Goal: Task Accomplishment & Management: Use online tool/utility

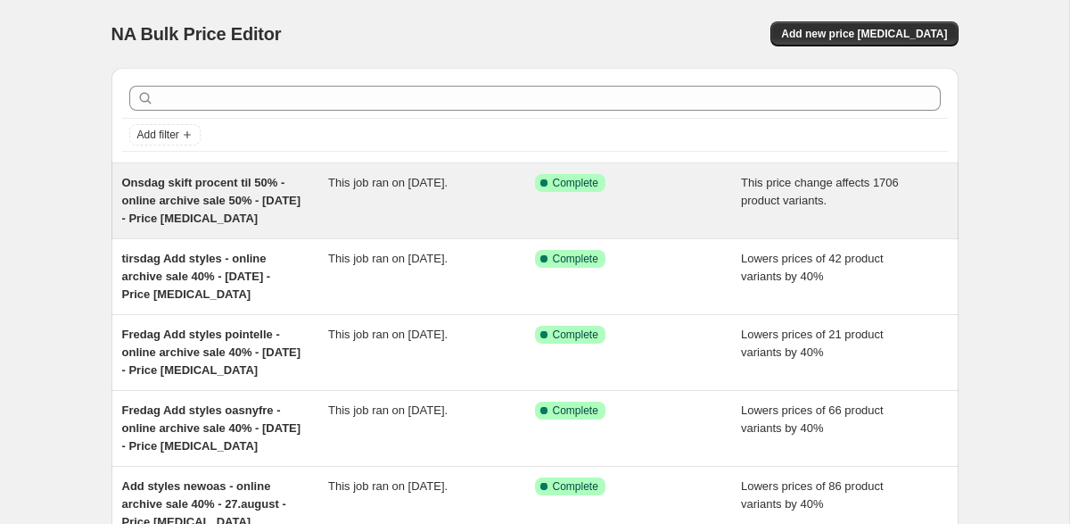
click at [406, 197] on div "This job ran on [DATE]." at bounding box center [431, 201] width 207 height 54
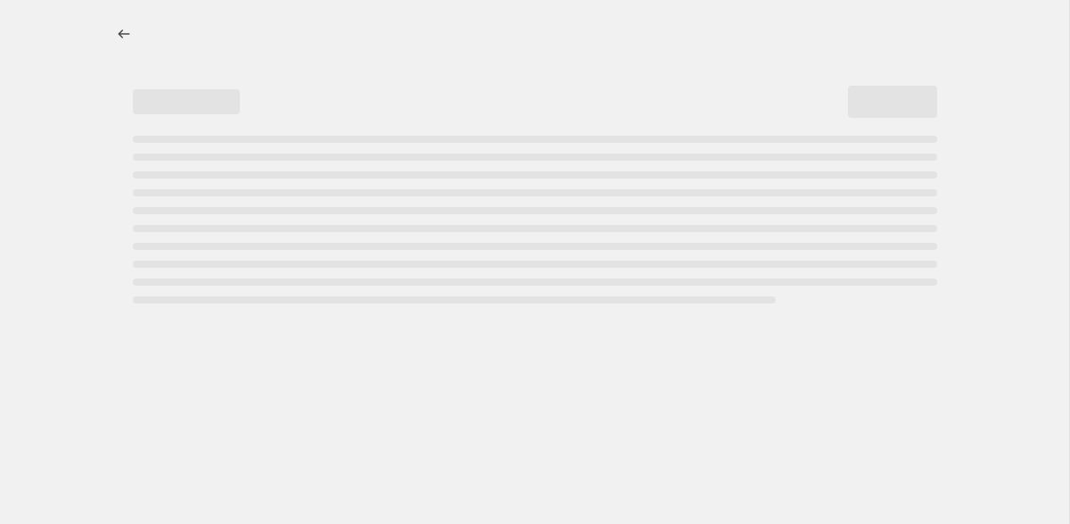
select select "pcap"
select select "no_change"
select select "tag"
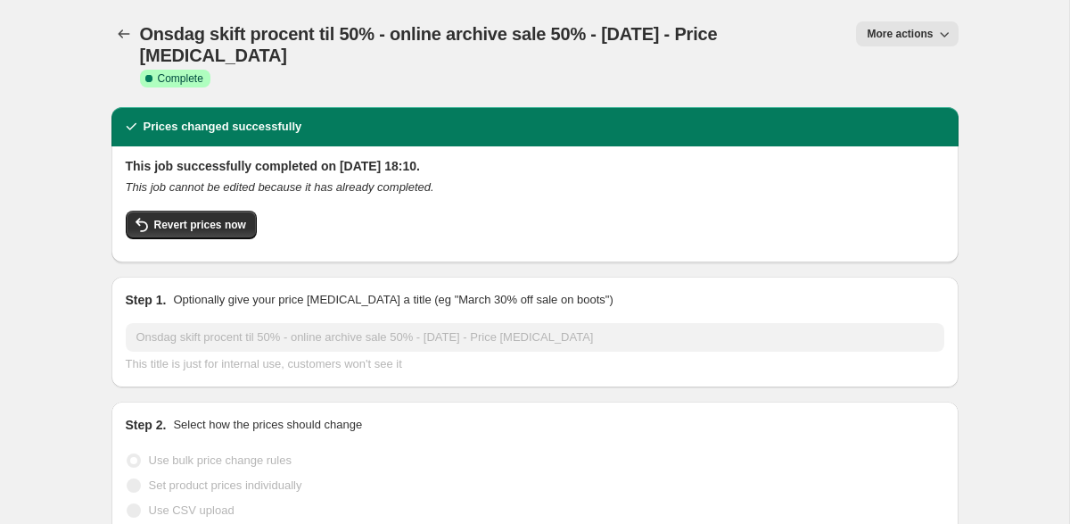
click at [919, 33] on span "More actions" at bounding box center [900, 34] width 66 height 14
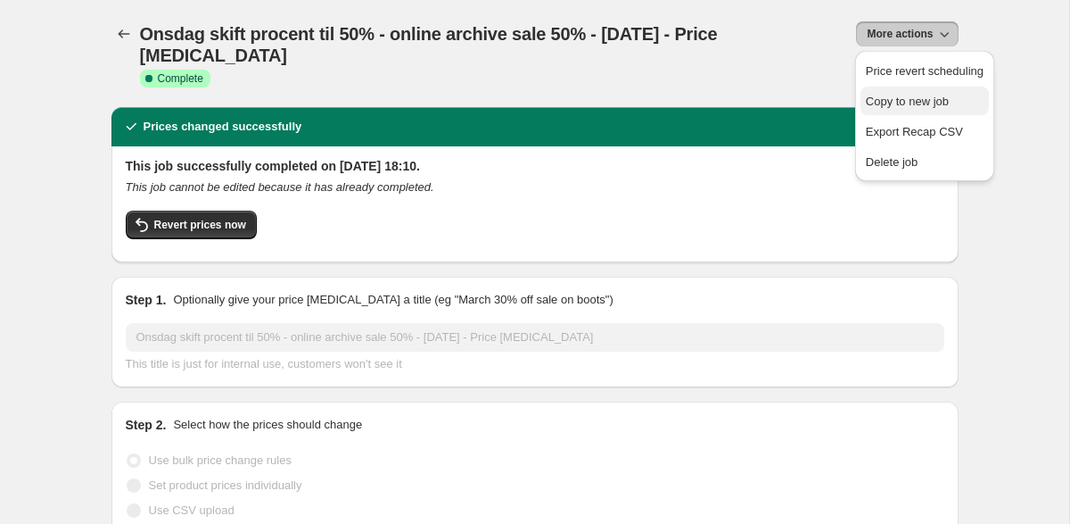
click at [913, 105] on span "Copy to new job" at bounding box center [907, 101] width 83 height 13
select select "pcap"
select select "no_change"
select select "tag"
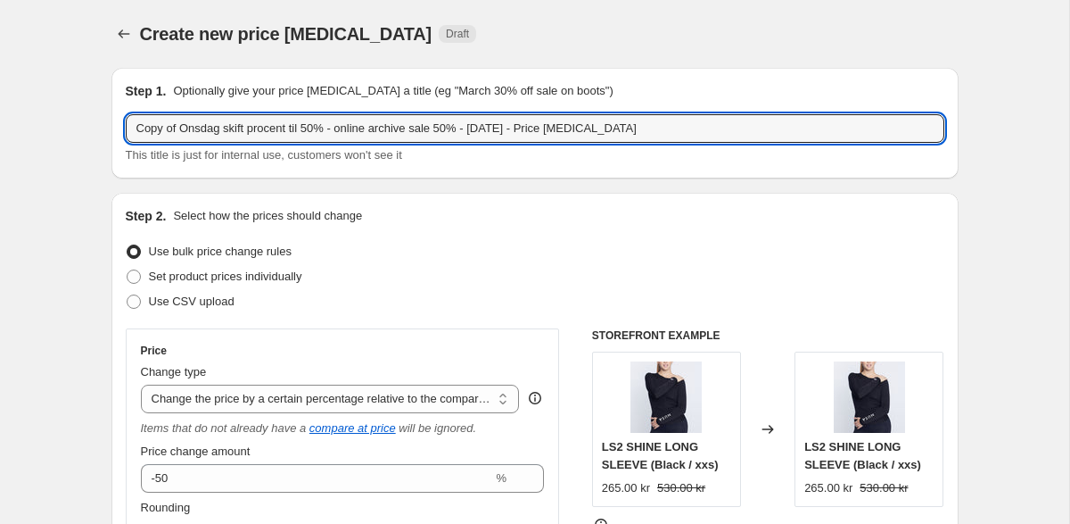
drag, startPoint x: 202, startPoint y: 129, endPoint x: 103, endPoint y: 131, distance: 99.9
drag, startPoint x: 304, startPoint y: 130, endPoint x: 186, endPoint y: 132, distance: 118.6
click at [186, 132] on input "Torsdag skift procent til 50% - online archive sale 50% - [DATE] - Price [MEDIC…" at bounding box center [535, 128] width 819 height 29
click at [410, 126] on input "Torsdag tilføj produkter online archive sale 50% - [DATE] - Price [MEDICAL_DATA]" at bounding box center [535, 128] width 819 height 29
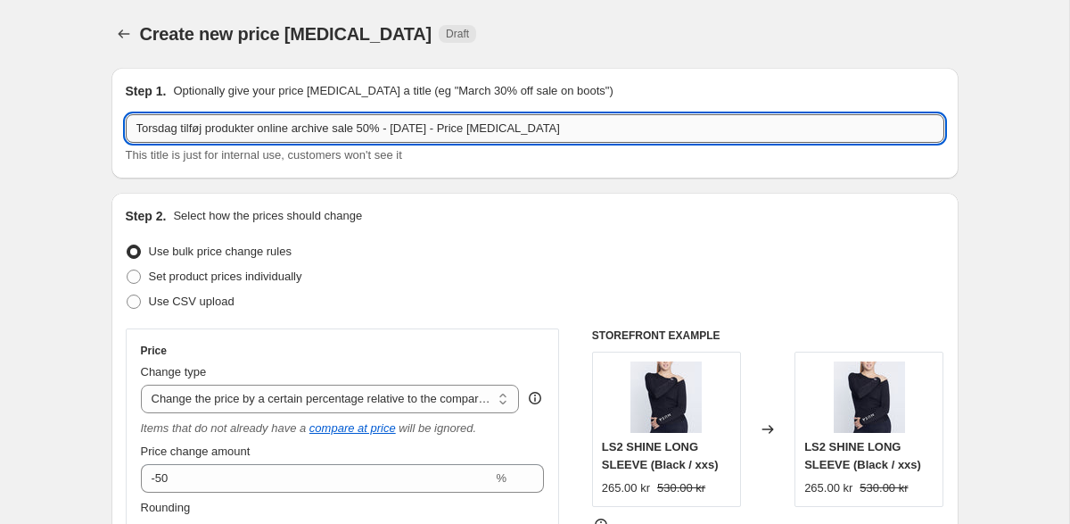
click at [417, 128] on input "Torsdag tilføj produkter online archive sale 50% - [DATE] - Price [MEDICAL_DATA]" at bounding box center [535, 128] width 819 height 29
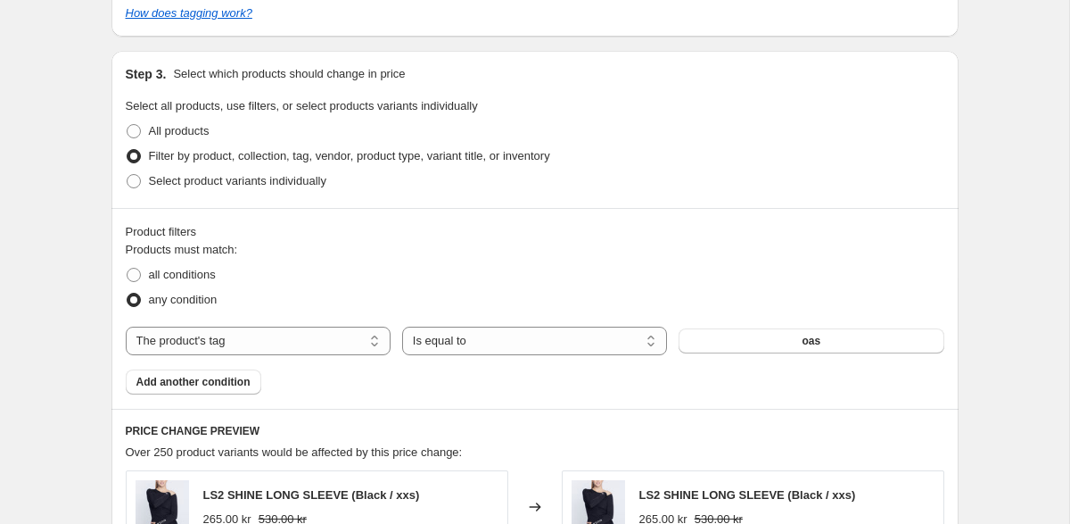
scroll to position [930, 0]
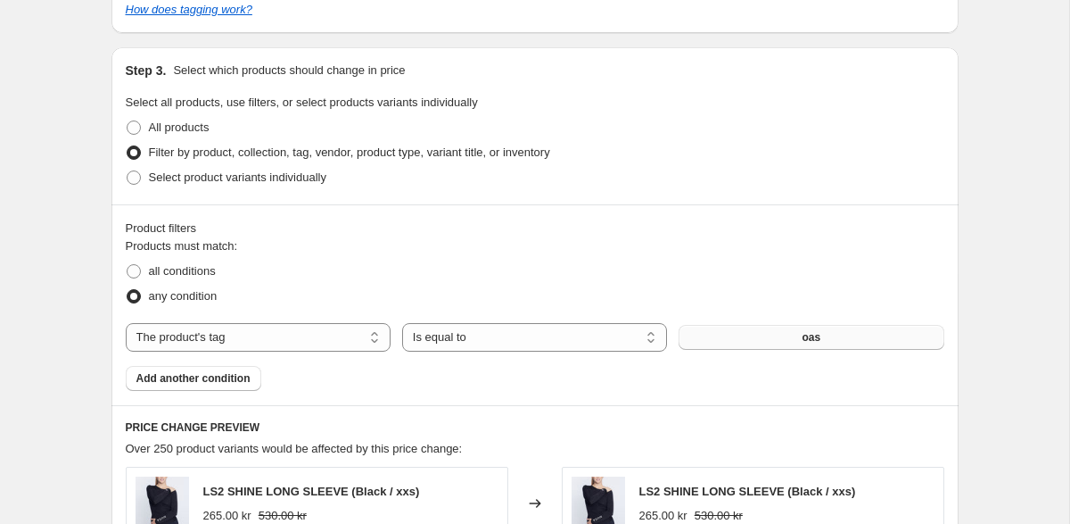
type input "Torsdag tilføj produkter online archive sale 50% - [DATE] - Price [MEDICAL_DATA]"
click at [744, 335] on button "oas" at bounding box center [811, 337] width 265 height 25
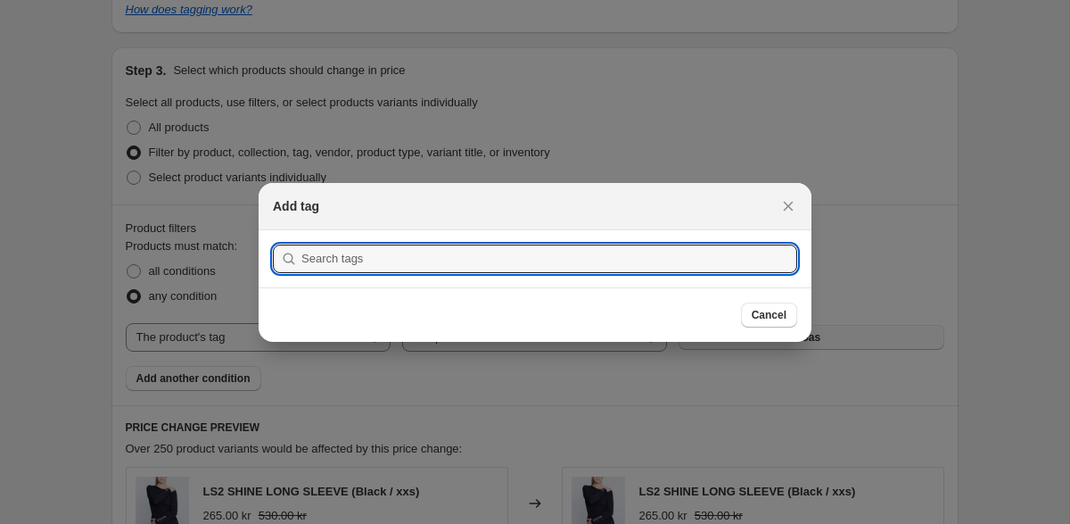
type input "<style> .landing-page { --ink: #ffffff; background: transparent !important; min…"
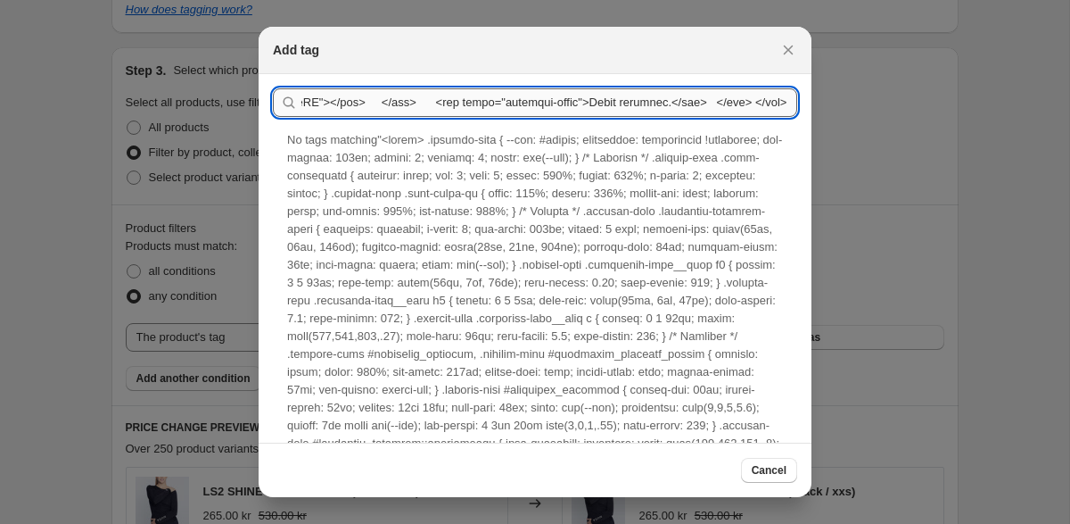
click at [635, 102] on input ":raj:" at bounding box center [549, 102] width 496 height 29
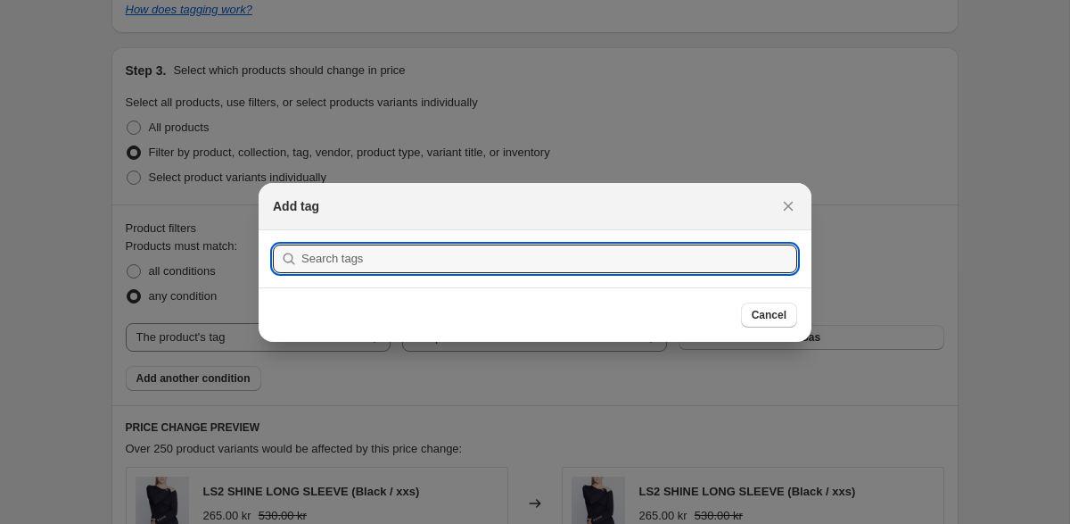
paste input "oaswed"
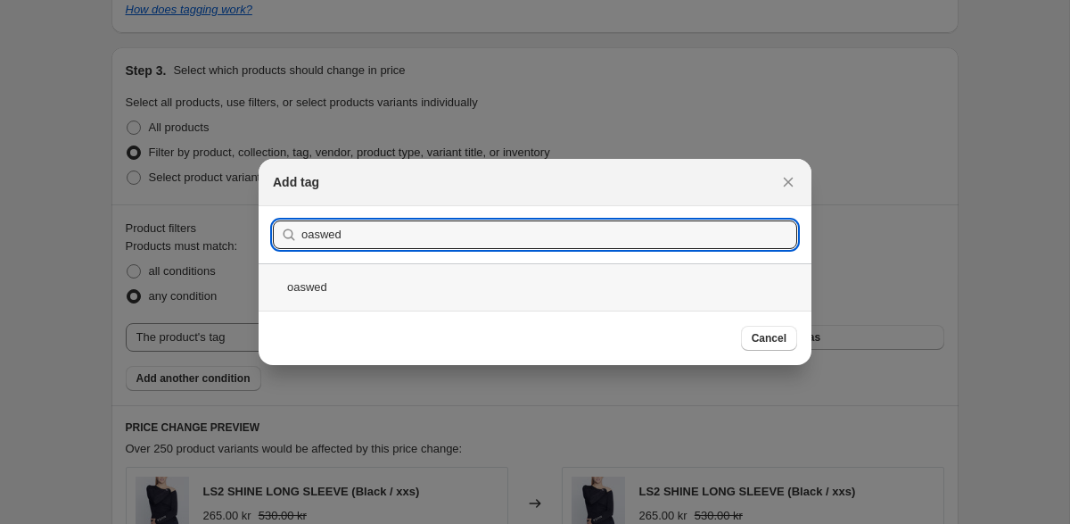
type input "oaswed"
click at [308, 293] on div "oaswed" at bounding box center [535, 286] width 553 height 47
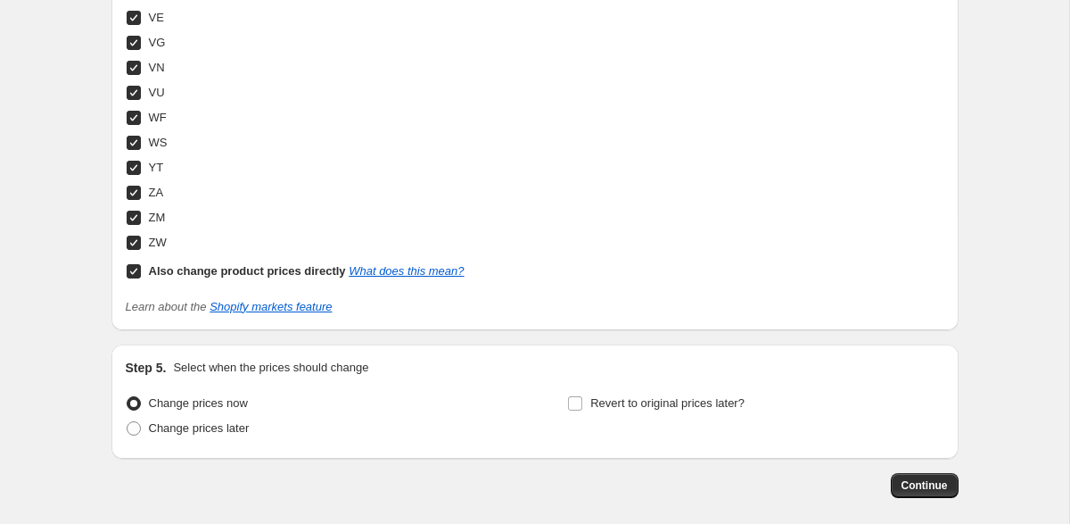
scroll to position [6969, 0]
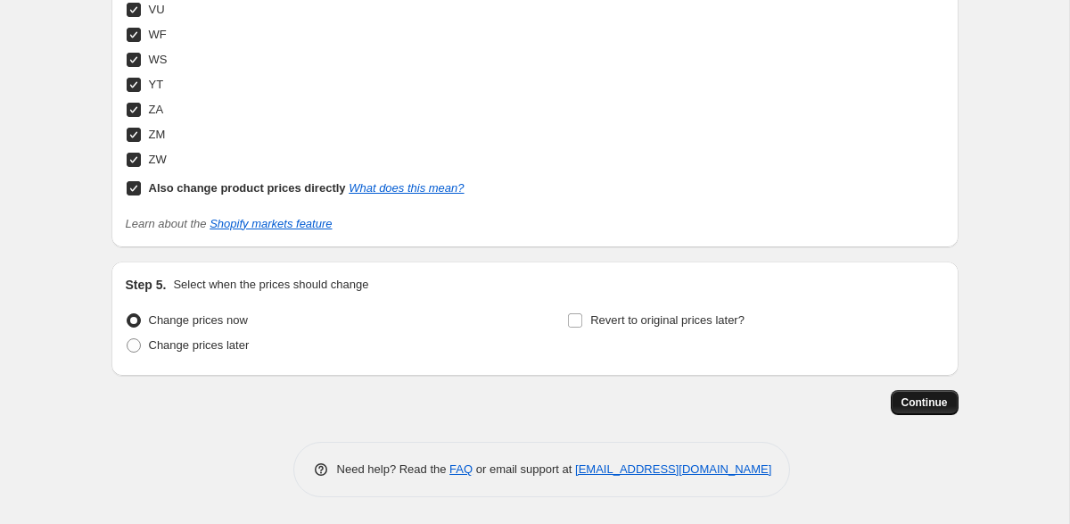
click at [938, 400] on span "Continue" at bounding box center [925, 402] width 46 height 14
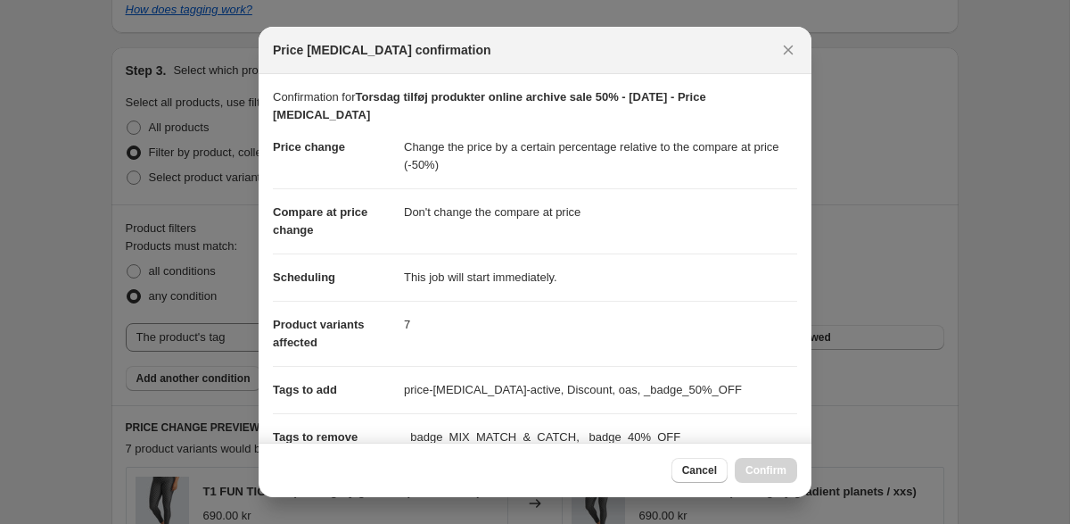
scroll to position [0, 0]
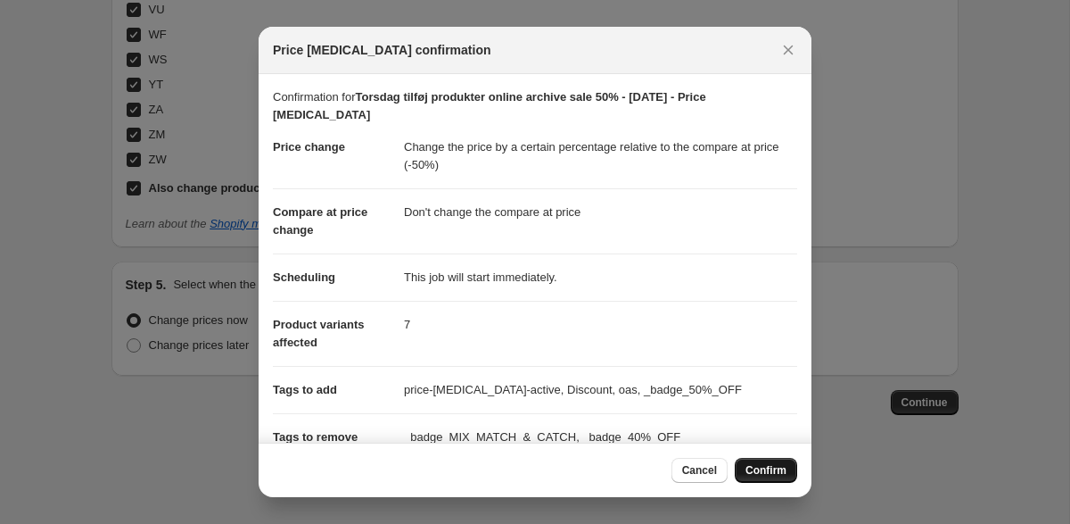
click at [767, 471] on span "Confirm" at bounding box center [766, 470] width 41 height 14
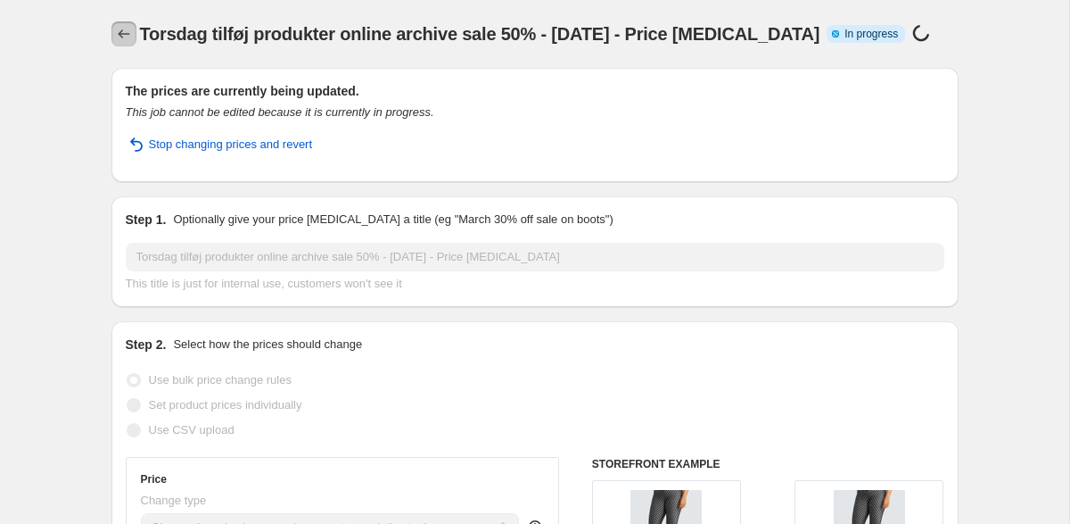
click at [122, 31] on icon "Price change jobs" at bounding box center [124, 34] width 18 height 18
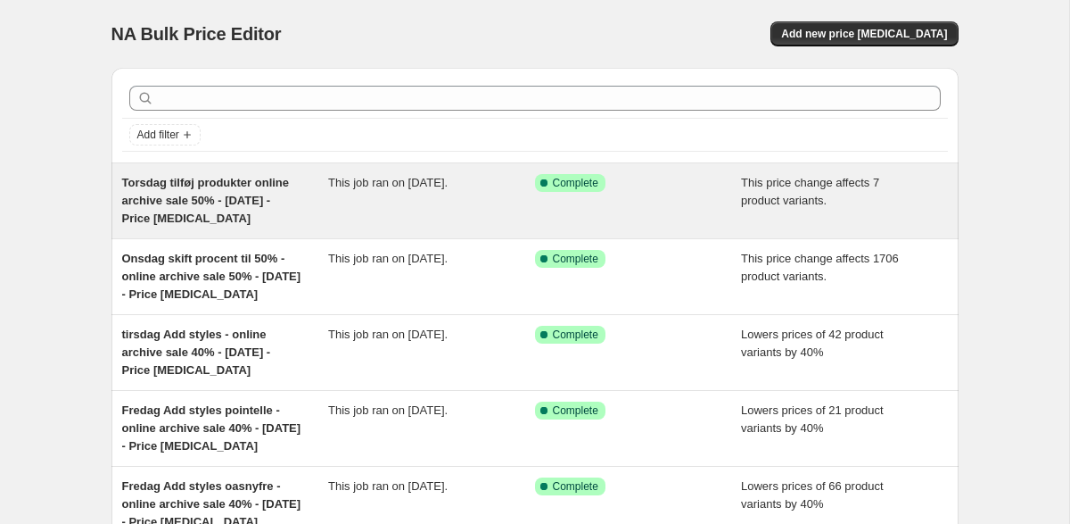
click at [408, 216] on div "This job ran on [DATE]." at bounding box center [431, 201] width 207 height 54
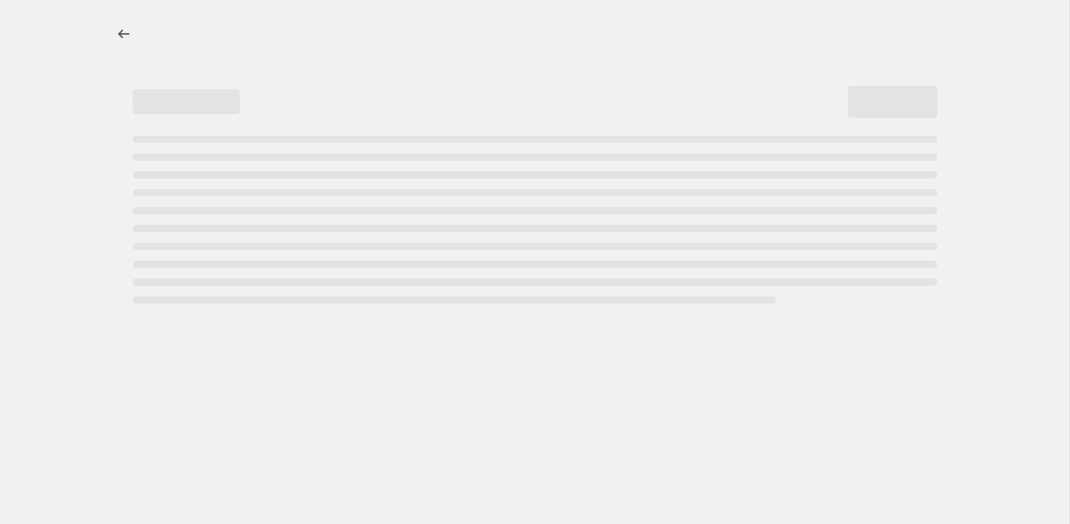
select select "pcap"
select select "no_change"
select select "tag"
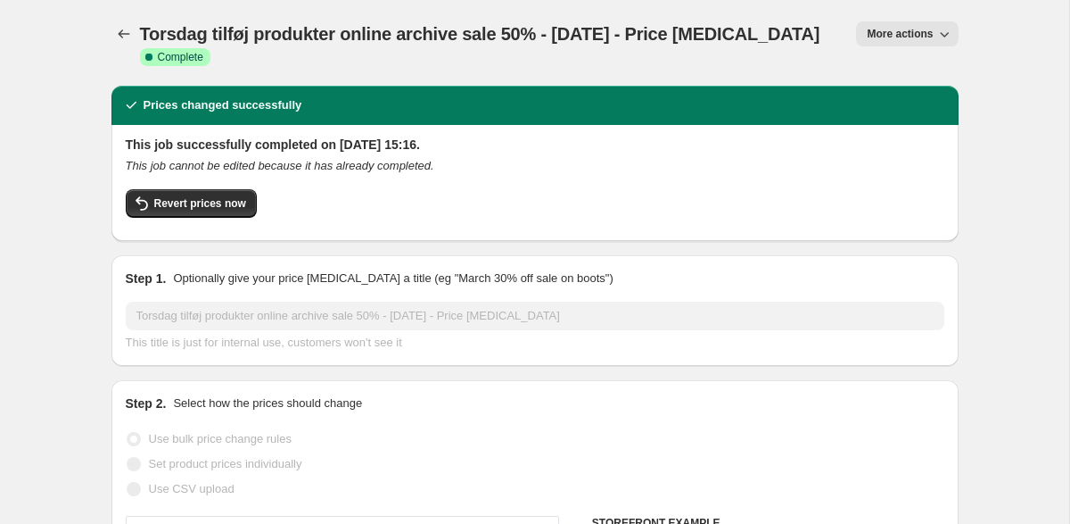
click at [931, 35] on span "More actions" at bounding box center [900, 34] width 66 height 14
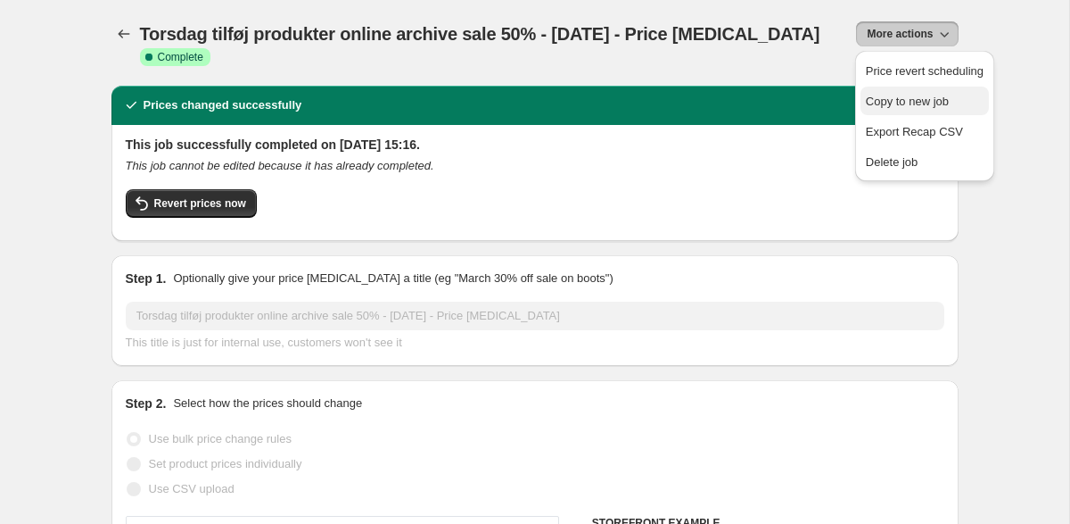
click at [894, 96] on span "Copy to new job" at bounding box center [907, 101] width 83 height 13
select select "pcap"
select select "no_change"
select select "tag"
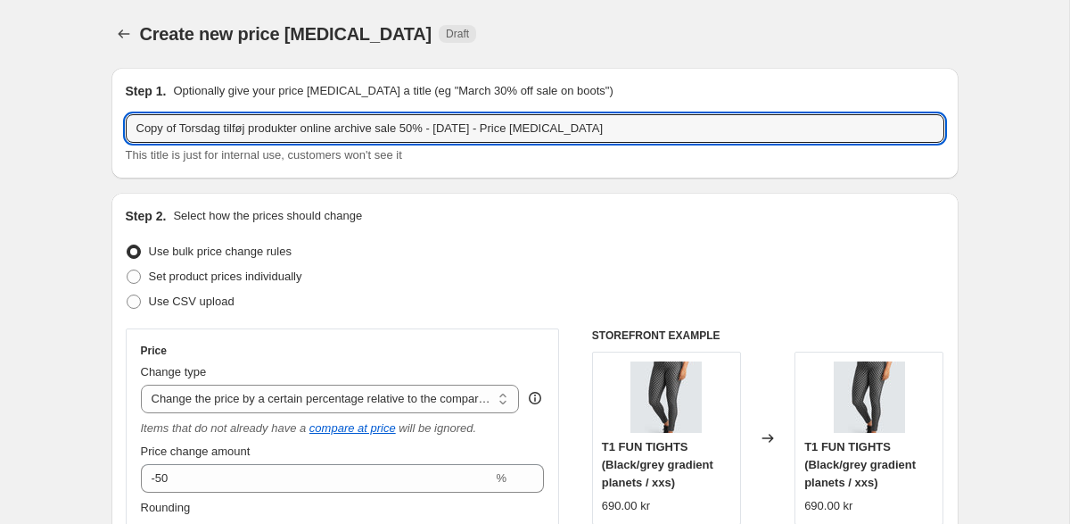
drag, startPoint x: 185, startPoint y: 130, endPoint x: 113, endPoint y: 132, distance: 71.4
click at [113, 132] on div "Step 1. Optionally give your price [MEDICAL_DATA] a title (eg "March 30% off sa…" at bounding box center [534, 123] width 847 height 111
click at [210, 128] on input "Torsdag tilføj produkter online archive sale 50% - [DATE] - Price [MEDICAL_DATA]" at bounding box center [535, 128] width 819 height 29
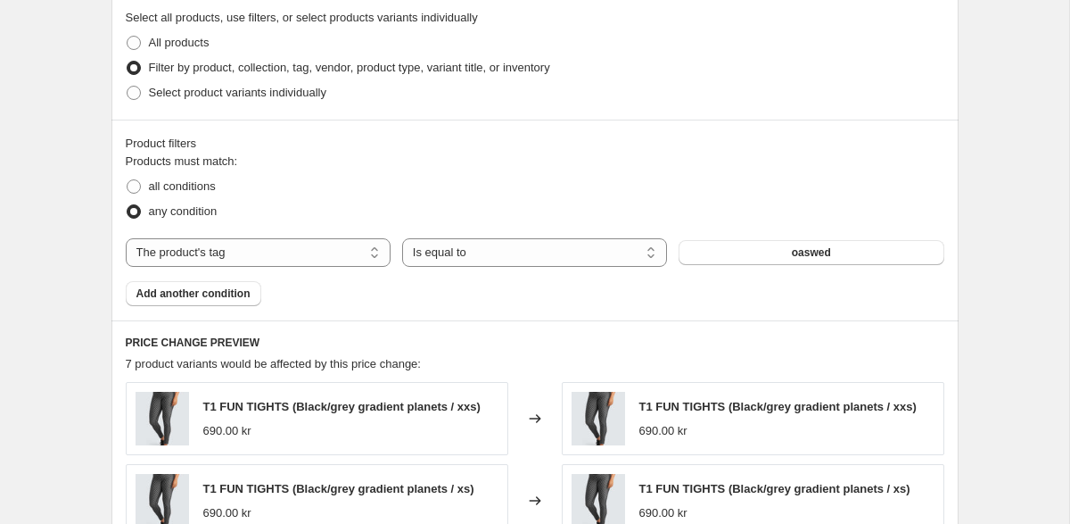
scroll to position [1016, 0]
type input "Torsdag tilføj flere produkter online archive sale 50% - [DATE] - Price [MEDICA…"
click at [818, 257] on span "oaswed" at bounding box center [811, 251] width 39 height 14
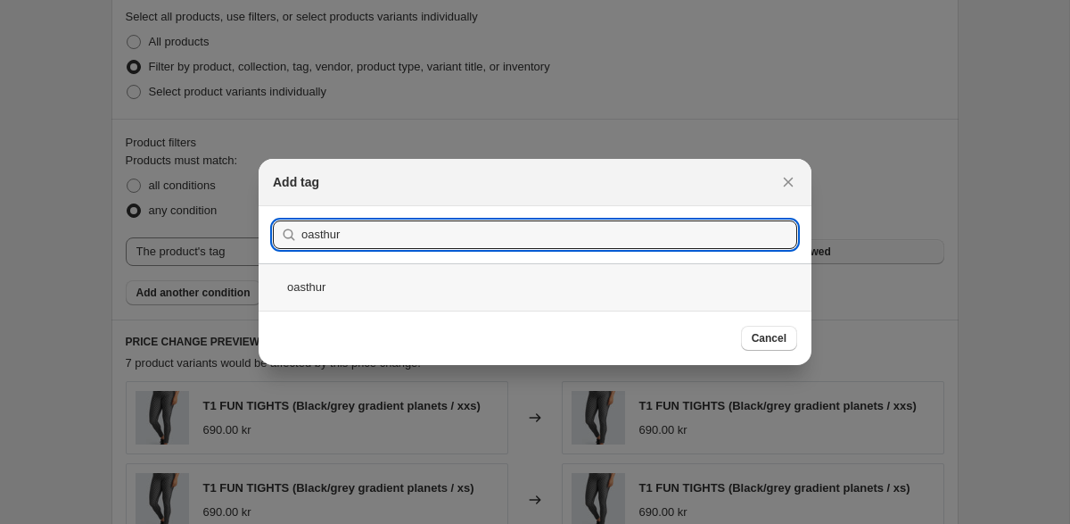
type input "oasthur"
click at [320, 298] on div "oasthur" at bounding box center [535, 286] width 553 height 47
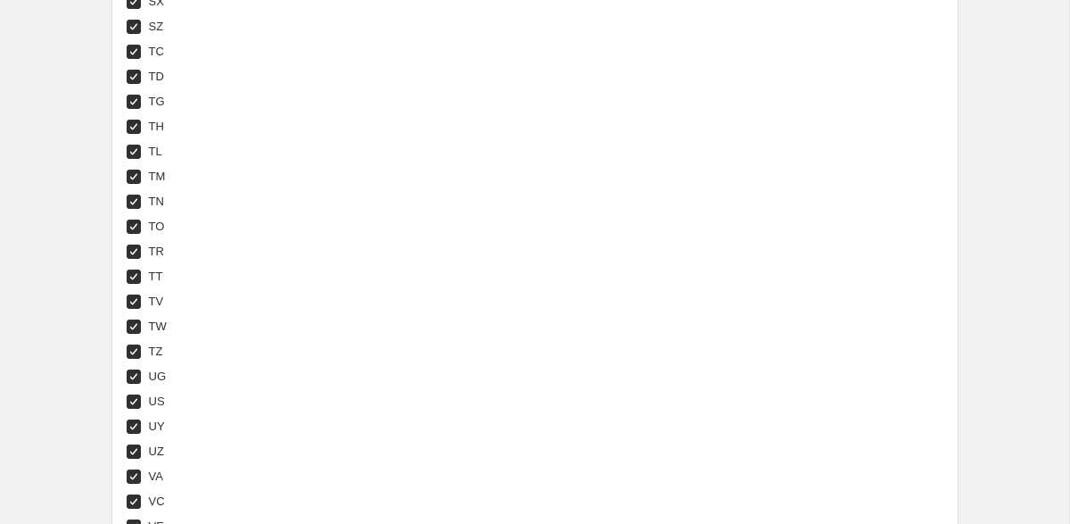
scroll to position [6969, 0]
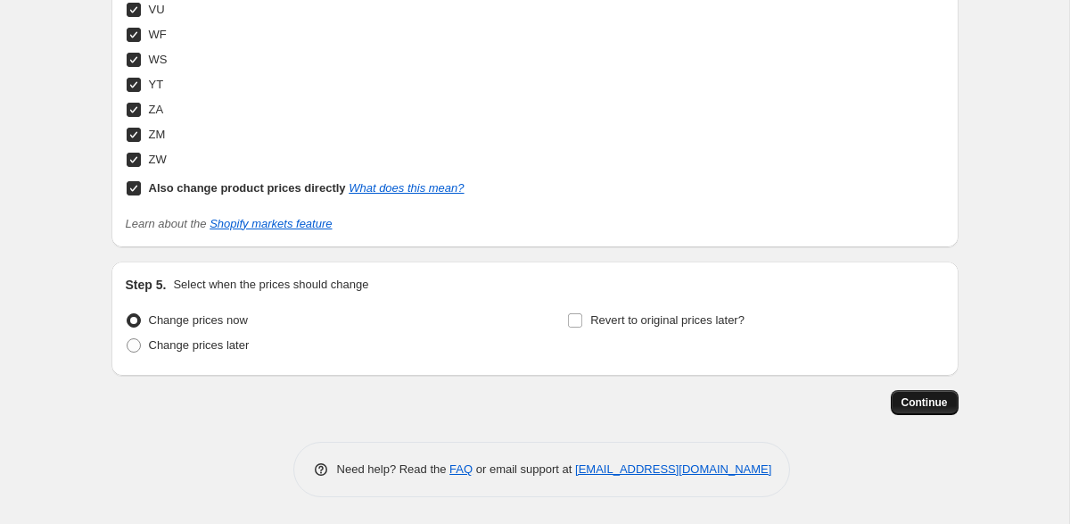
click at [907, 408] on span "Continue" at bounding box center [925, 402] width 46 height 14
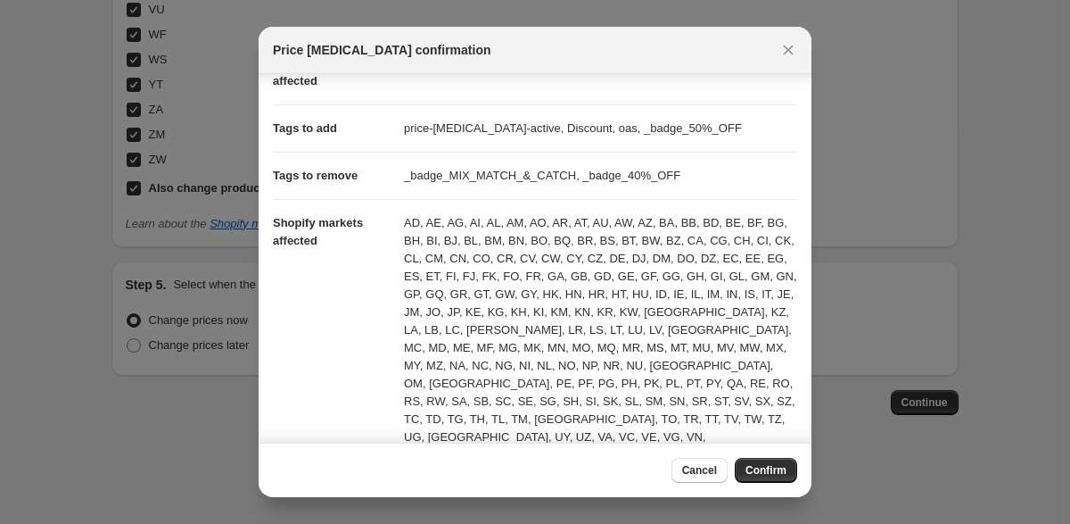
scroll to position [436, 0]
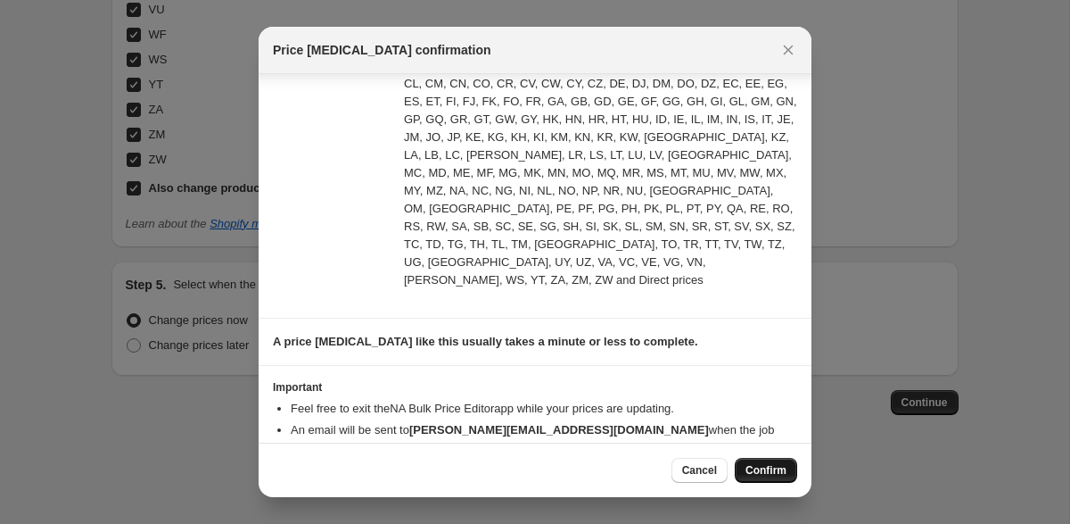
click at [766, 465] on span "Confirm" at bounding box center [766, 470] width 41 height 14
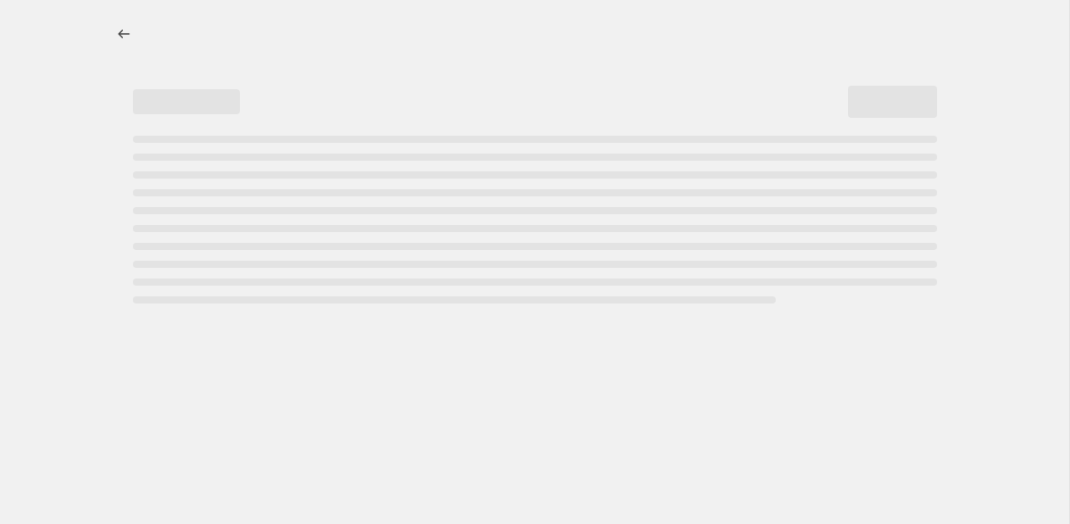
select select "pcap"
select select "no_change"
select select "tag"
